Goal: Navigation & Orientation: Find specific page/section

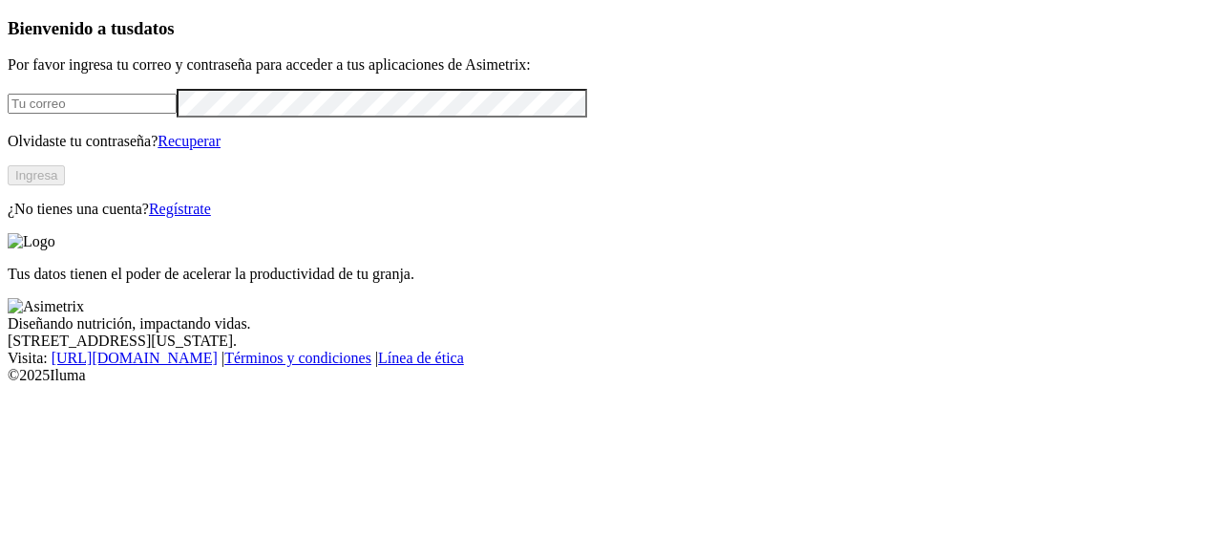
type input "[EMAIL_ADDRESS][PERSON_NAME][DOMAIN_NAME]"
click at [65, 185] on button "Ingresa" at bounding box center [36, 175] width 57 height 20
